Goal: Browse casually

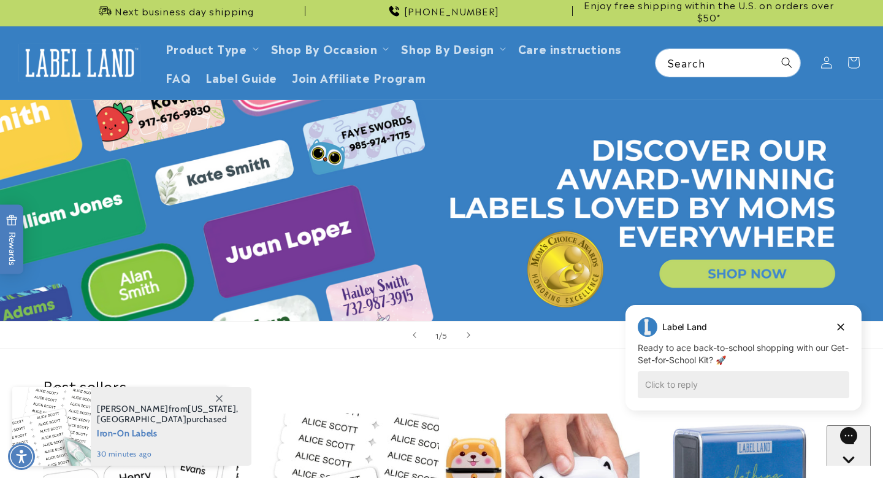
scroll to position [38, 0]
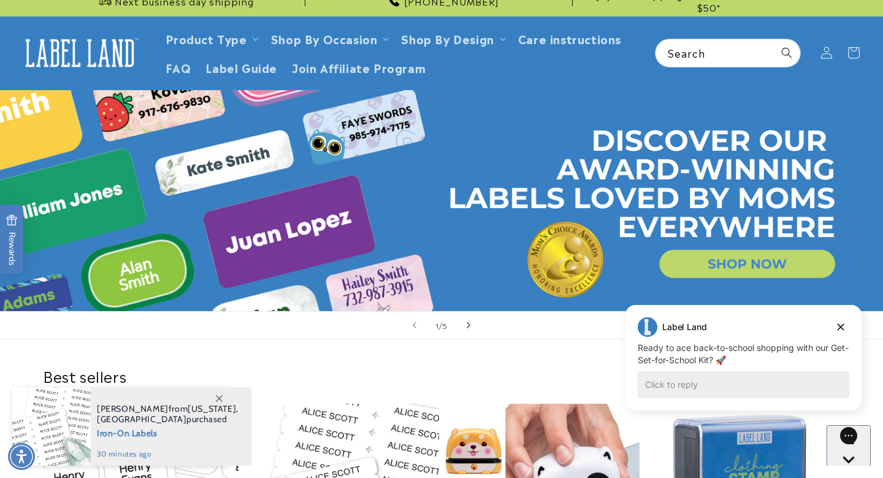
click at [467, 324] on icon "Next slide" at bounding box center [469, 324] width 4 height 13
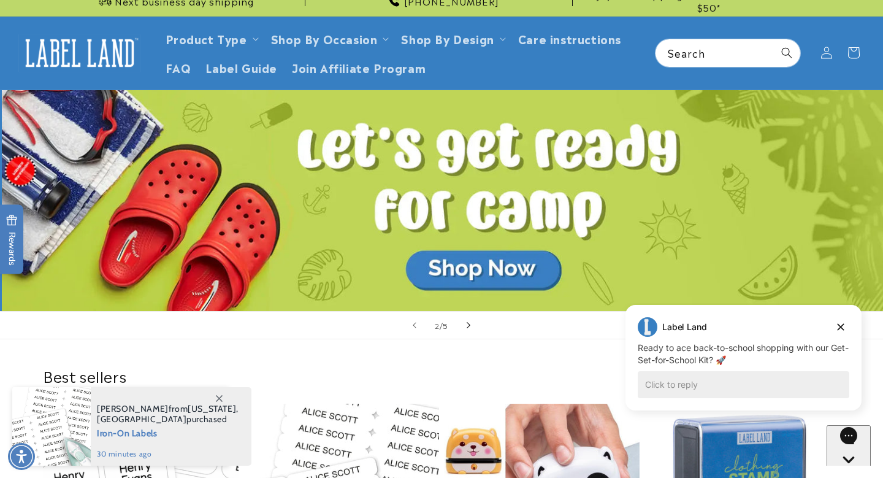
click at [467, 324] on icon "Next slide" at bounding box center [469, 324] width 4 height 13
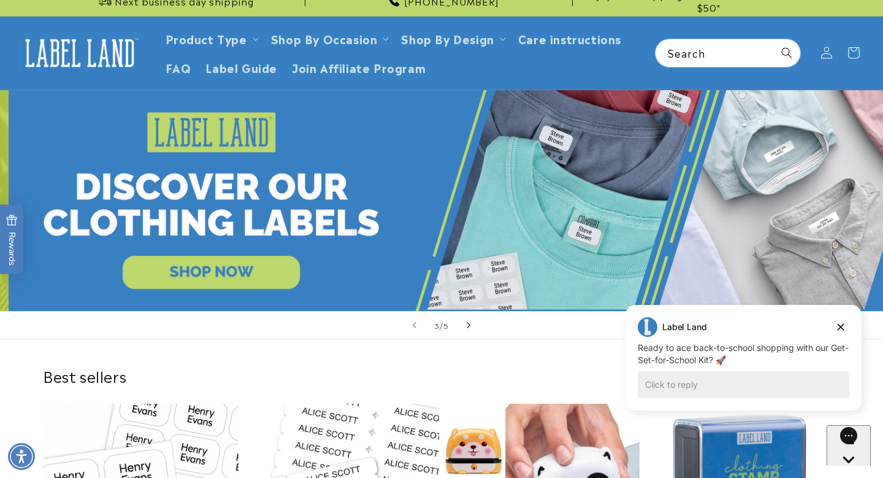
click at [467, 324] on icon "Next slide" at bounding box center [469, 324] width 4 height 13
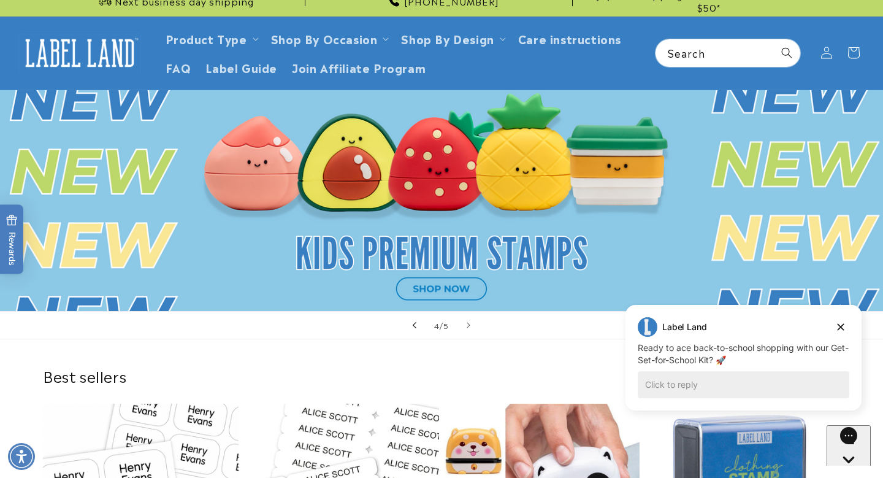
click at [414, 325] on icon "Previous slide" at bounding box center [415, 324] width 4 height 13
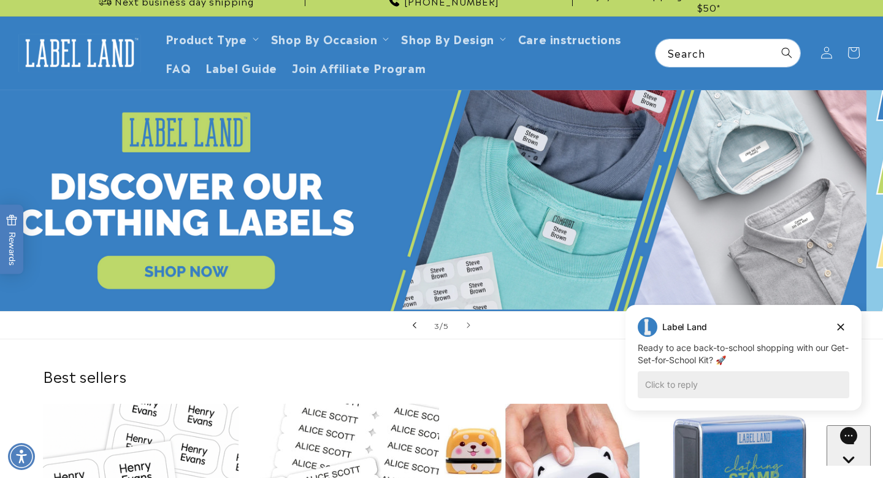
click at [414, 325] on icon "Previous slide" at bounding box center [415, 324] width 4 height 13
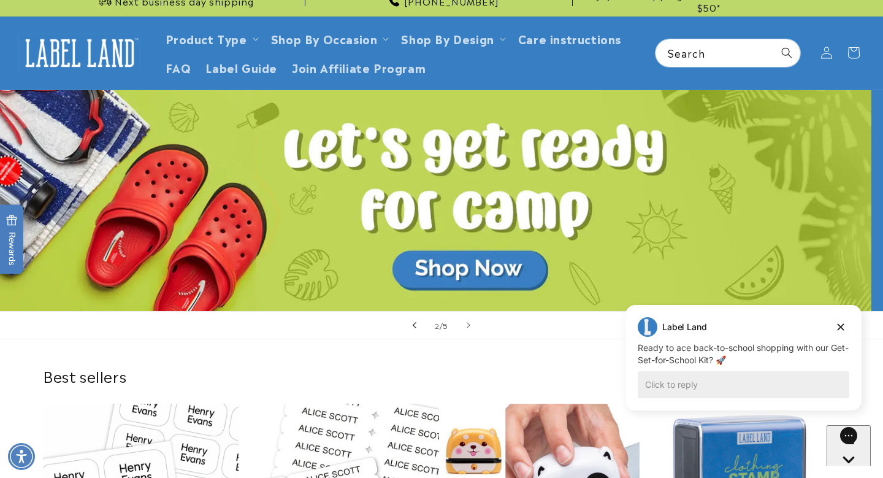
click at [414, 325] on icon "Previous slide" at bounding box center [415, 324] width 4 height 13
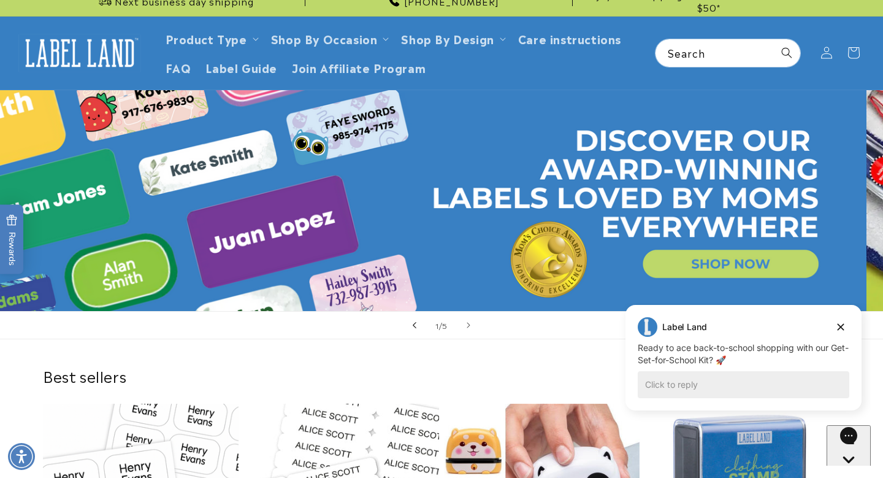
scroll to position [0, 0]
